Goal: Information Seeking & Learning: Learn about a topic

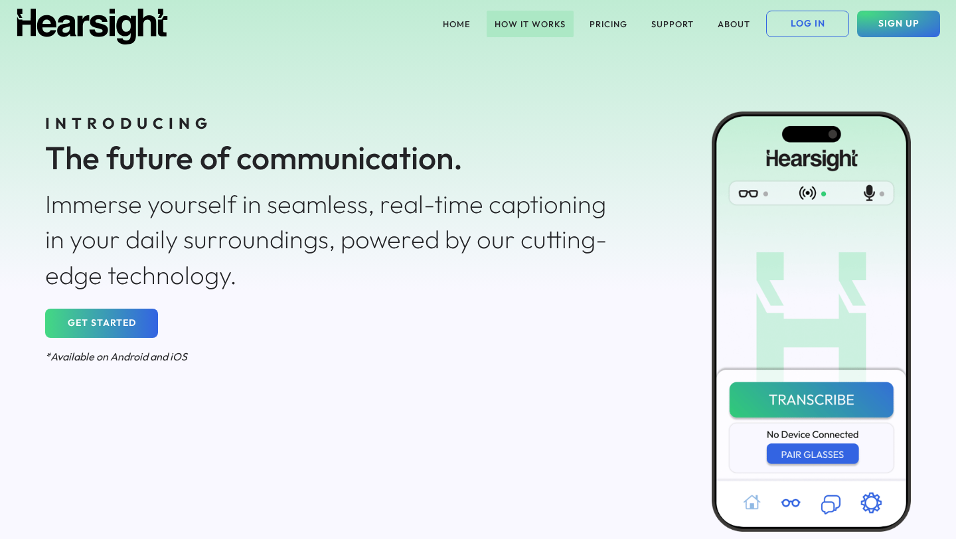
click at [531, 33] on button "HOW IT WORKS" at bounding box center [530, 24] width 87 height 27
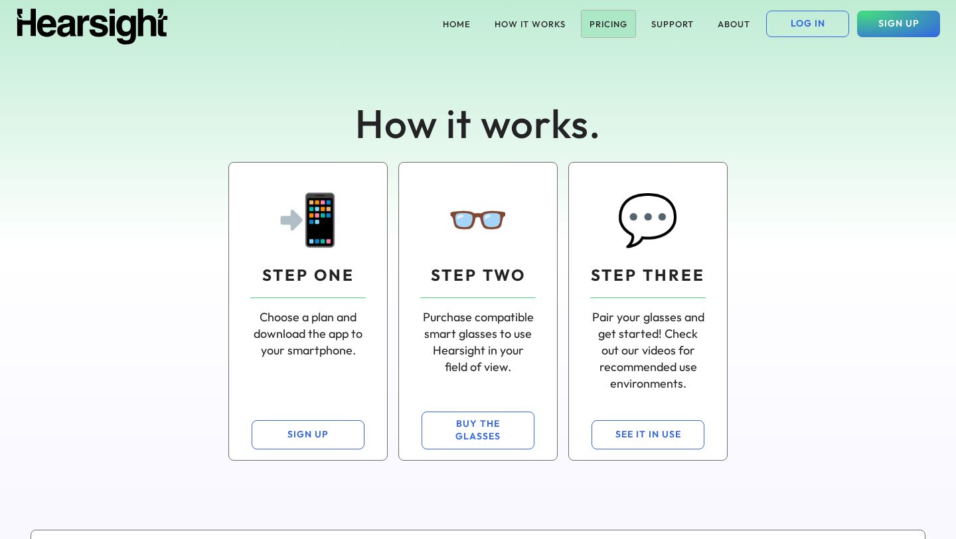
click at [613, 24] on button "PRICING" at bounding box center [609, 24] width 54 height 27
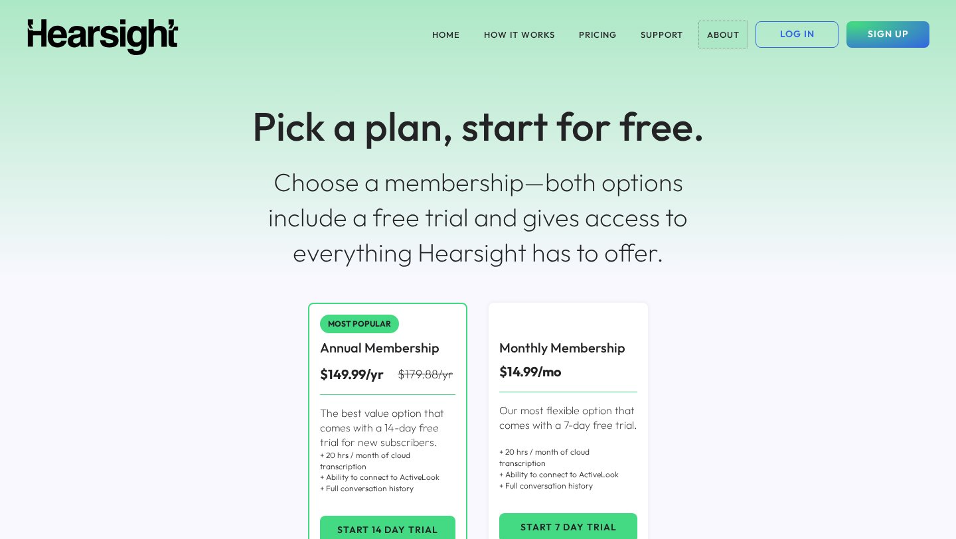
click at [724, 33] on button "ABOUT" at bounding box center [723, 34] width 48 height 27
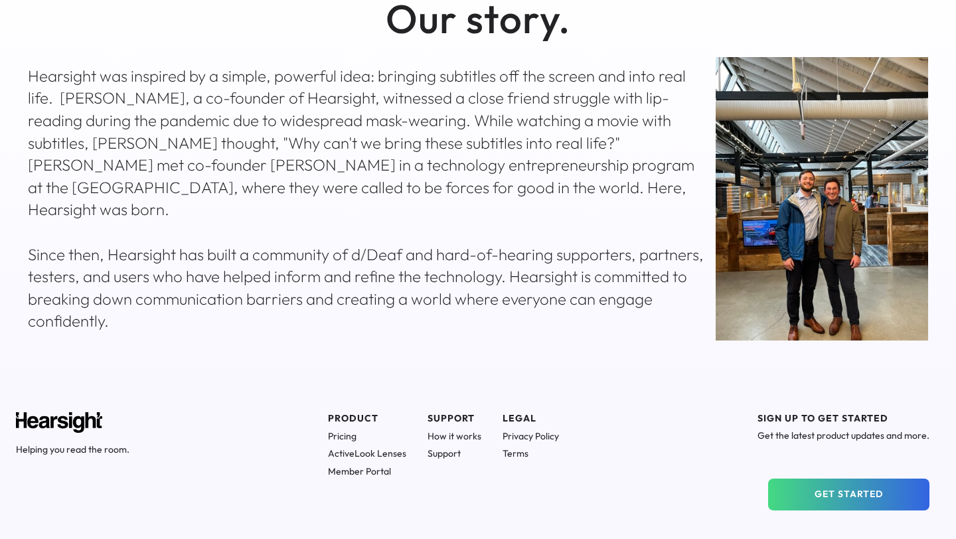
scroll to position [471, 0]
click at [456, 436] on h1 "How it works" at bounding box center [455, 436] width 54 height 12
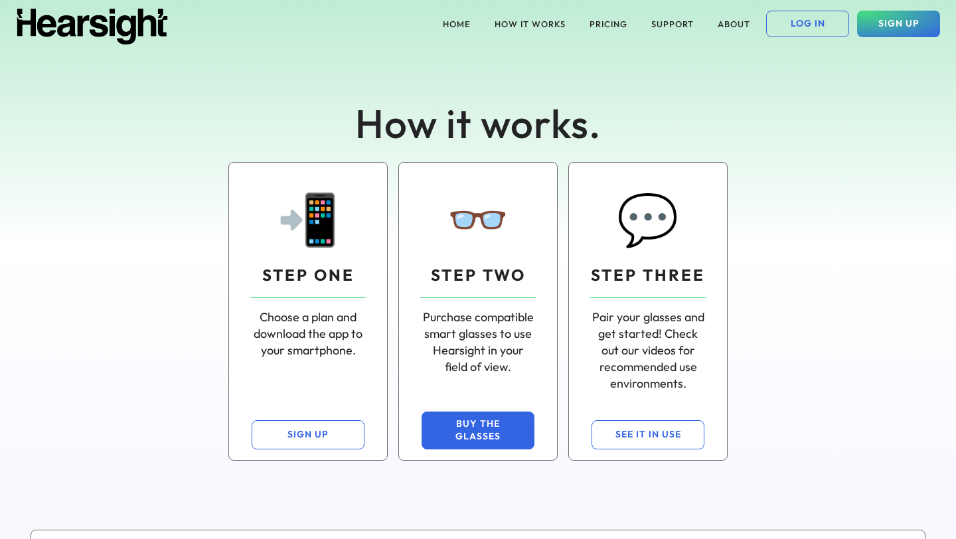
click at [456, 436] on button "BUY THE GLASSES" at bounding box center [478, 431] width 113 height 38
